Goal: Task Accomplishment & Management: Use online tool/utility

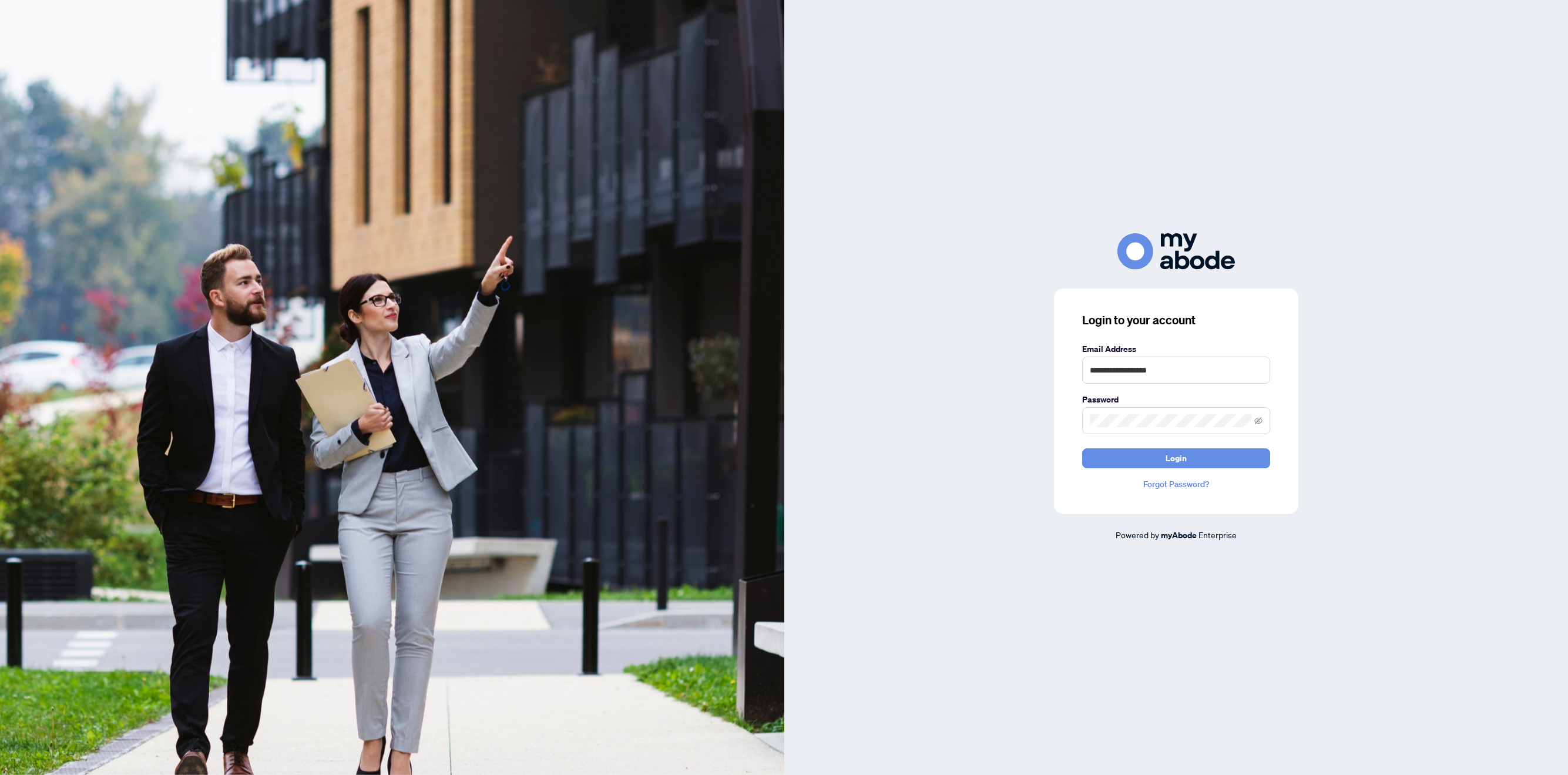
type input "**********"
click at [1067, 454] on span "Login" at bounding box center [1176, 458] width 21 height 18
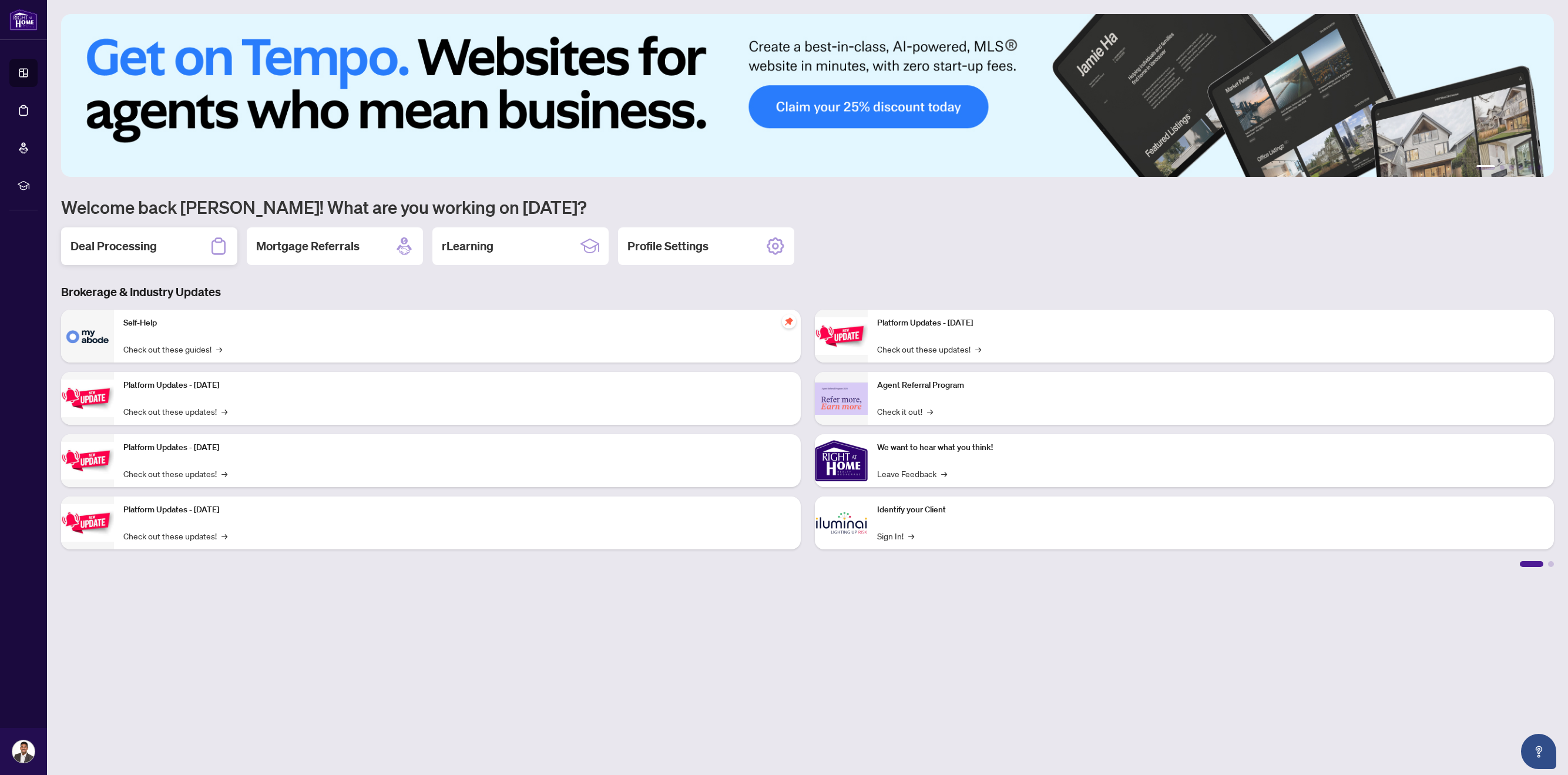
click at [140, 259] on div "Deal Processing" at bounding box center [149, 245] width 176 height 38
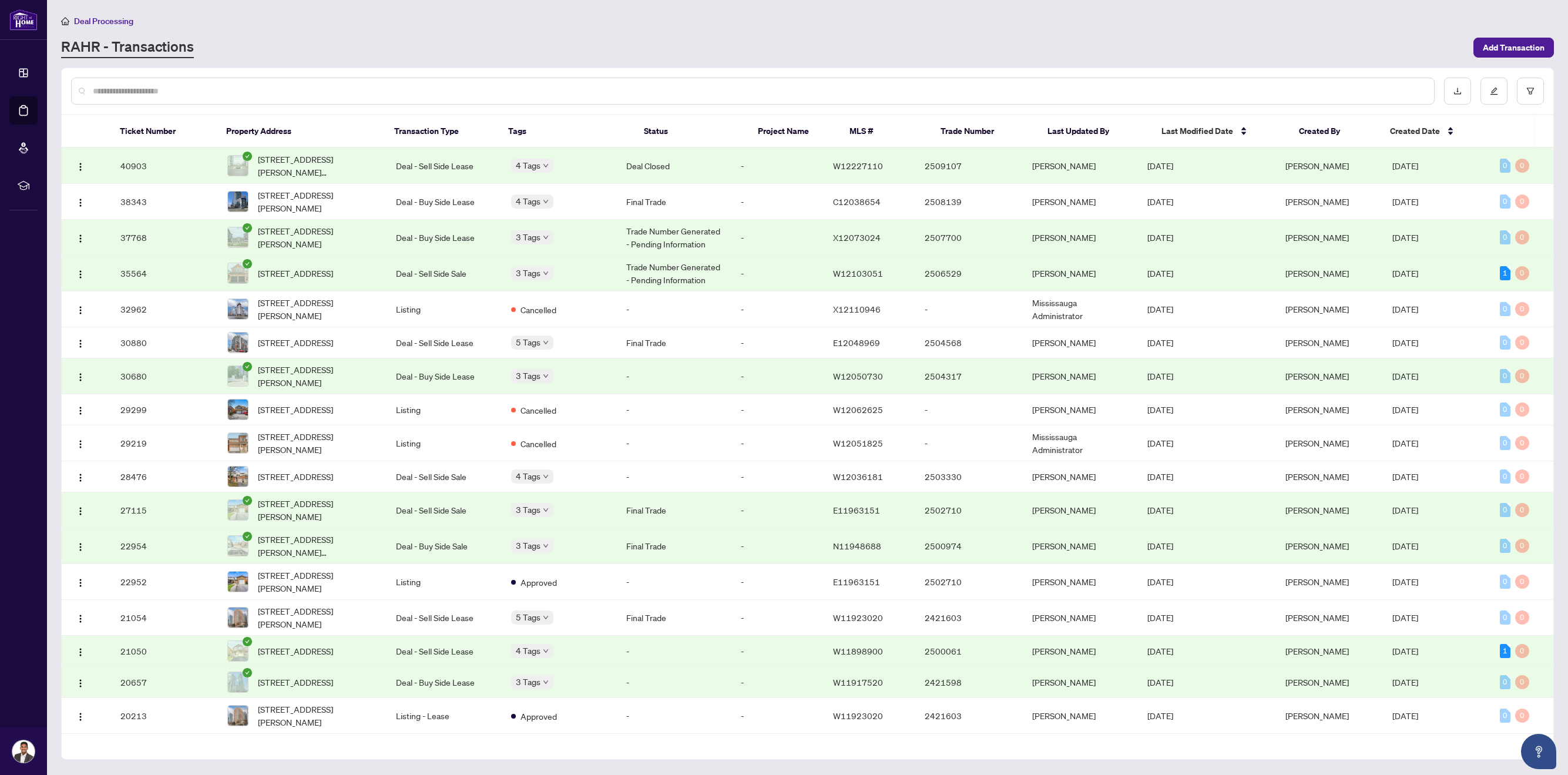
click at [316, 22] on div "Deal Processing" at bounding box center [808, 20] width 1494 height 13
